Goal: Information Seeking & Learning: Find specific fact

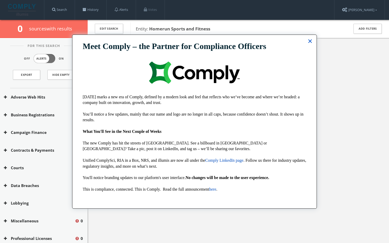
click at [308, 39] on button "×" at bounding box center [310, 41] width 5 height 8
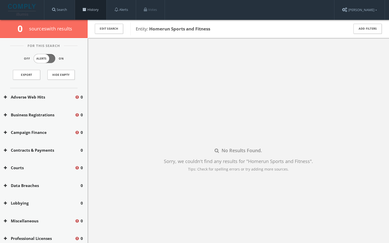
click at [86, 10] on span at bounding box center [85, 10] width 4 height 4
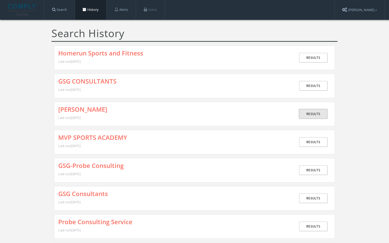
click at [313, 115] on link "Results" at bounding box center [313, 114] width 28 height 10
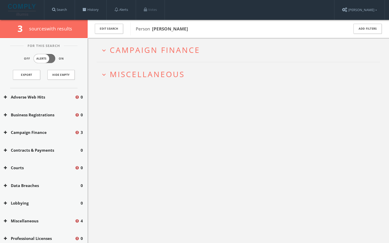
click at [135, 74] on span "Miscellaneous" at bounding box center [147, 74] width 75 height 11
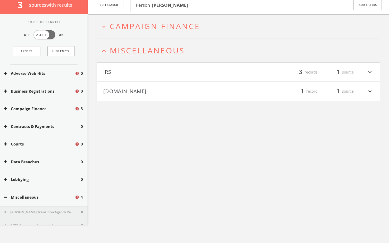
scroll to position [30, 0]
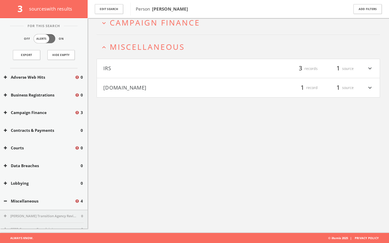
click at [146, 86] on button "[DOMAIN_NAME]" at bounding box center [170, 87] width 135 height 9
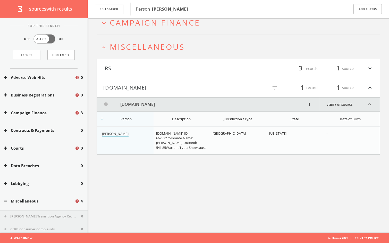
click at [123, 135] on link "[PERSON_NAME]" at bounding box center [115, 133] width 27 height 5
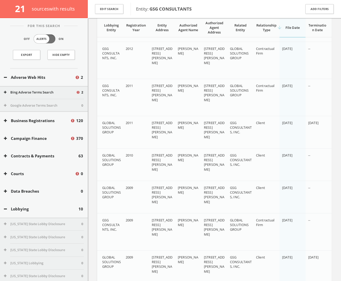
scroll to position [319, 0]
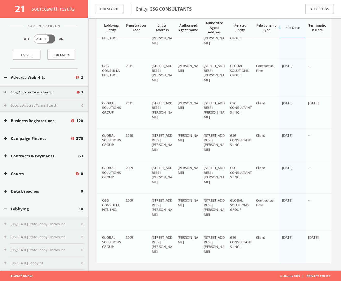
click at [194, 180] on td "[PERSON_NAME]" at bounding box center [188, 177] width 26 height 32
